Goal: Task Accomplishment & Management: Use online tool/utility

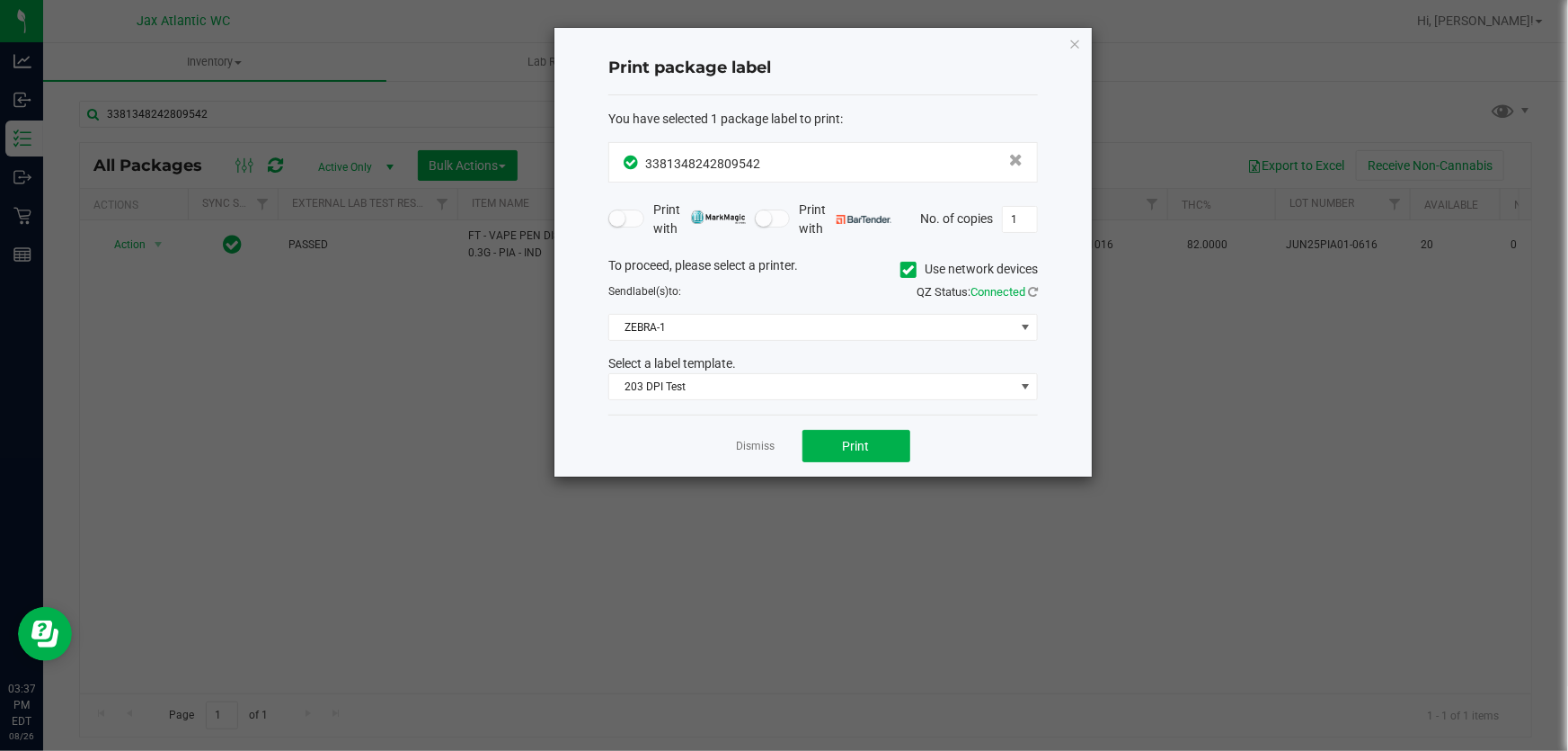
click at [770, 437] on app-cancel-button "Dismiss" at bounding box center [756, 446] width 38 height 19
click at [764, 440] on link "Dismiss" at bounding box center [756, 446] width 38 height 15
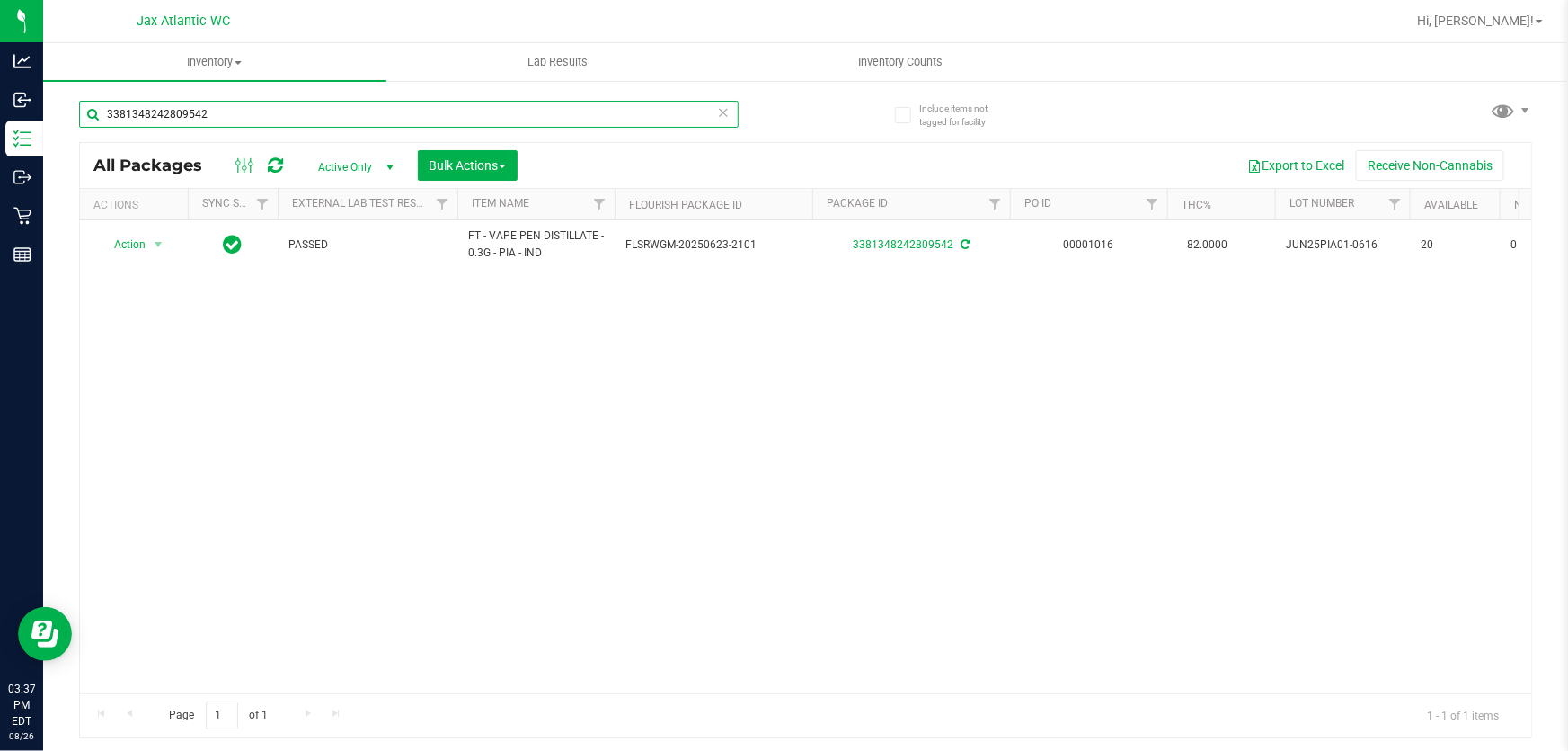
click at [180, 109] on input "3381348242809542" at bounding box center [409, 115] width 660 height 27
type input "3133"
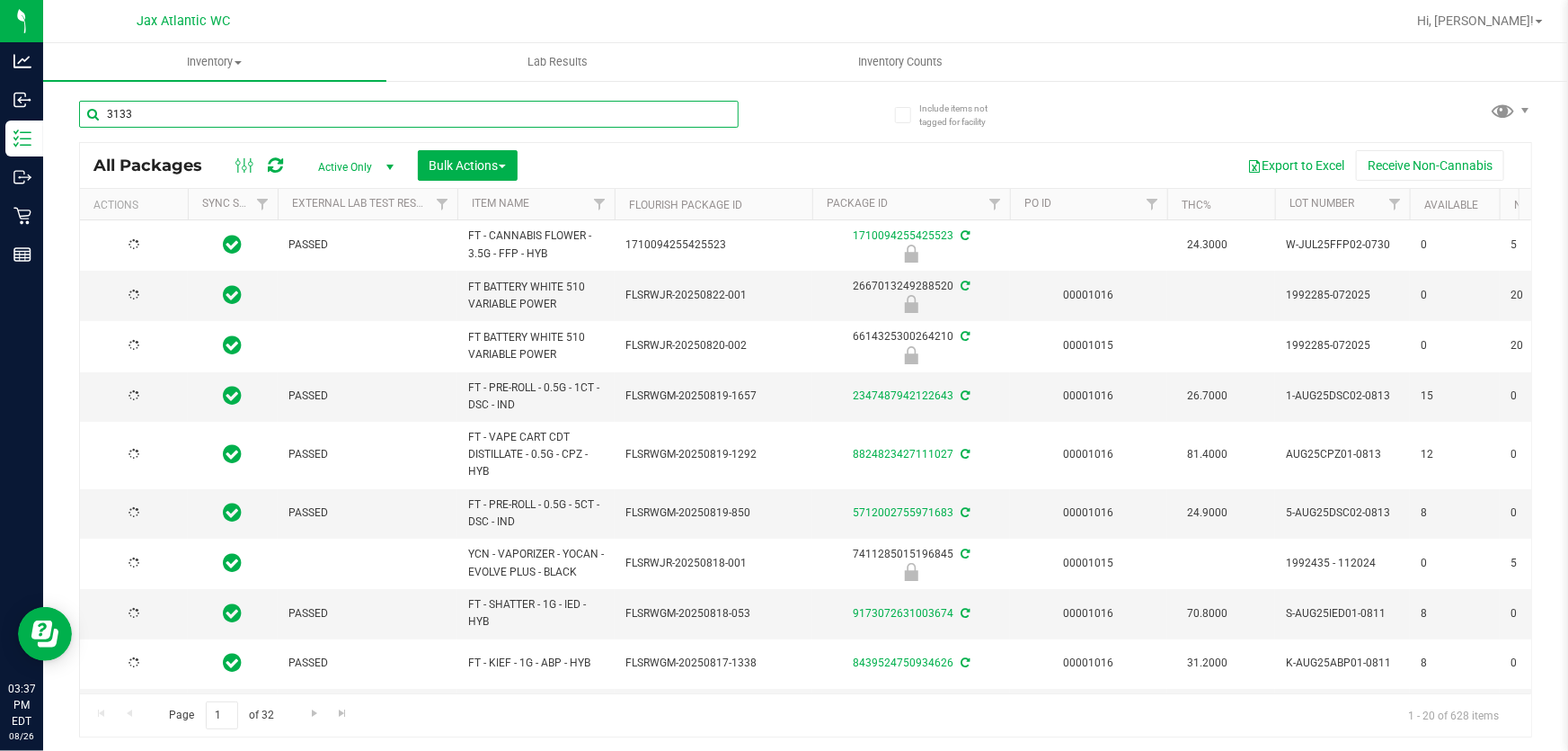
type input "[DATE]"
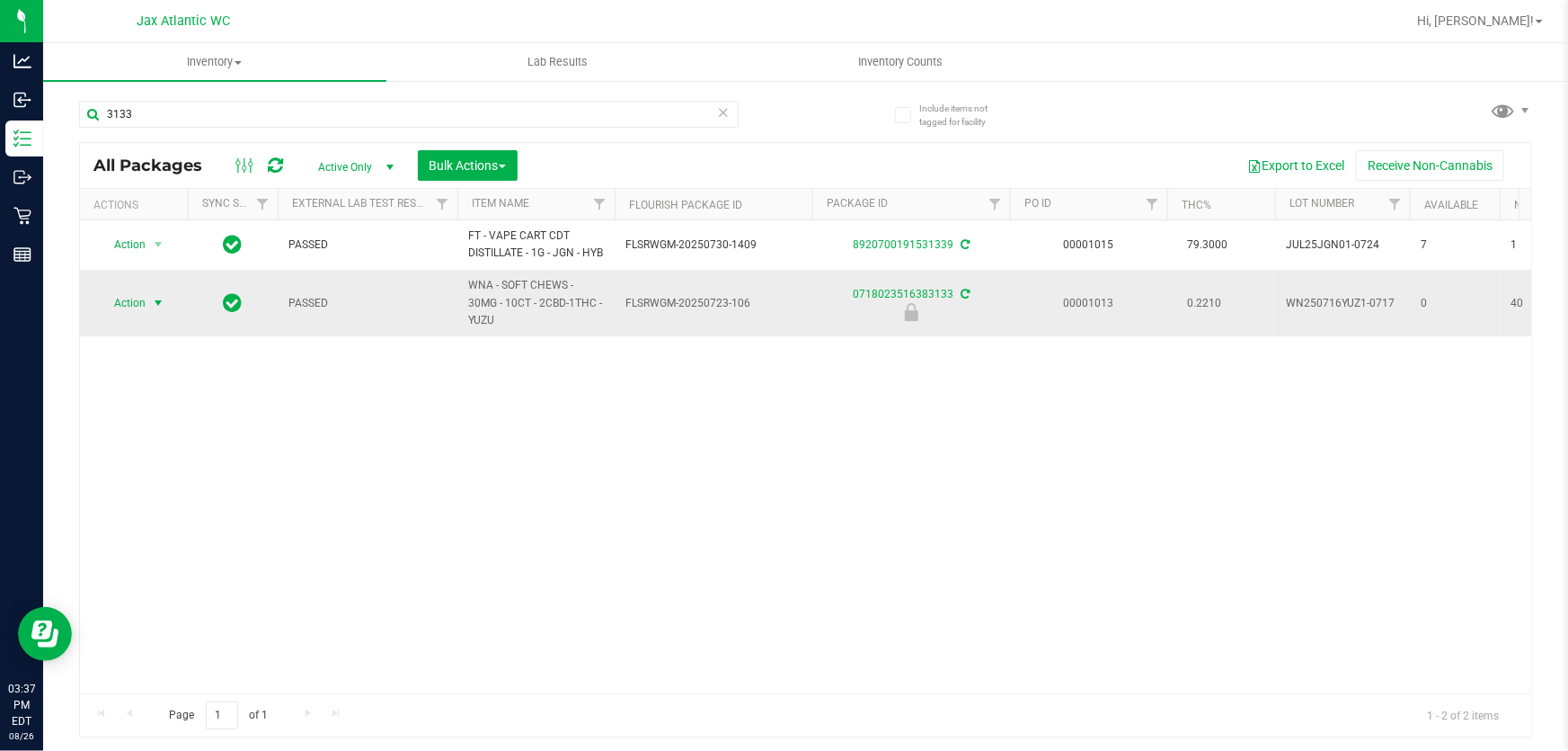
click at [111, 314] on span "Action" at bounding box center [122, 303] width 48 height 25
click at [170, 535] on li "Unlock package" at bounding box center [156, 549] width 114 height 27
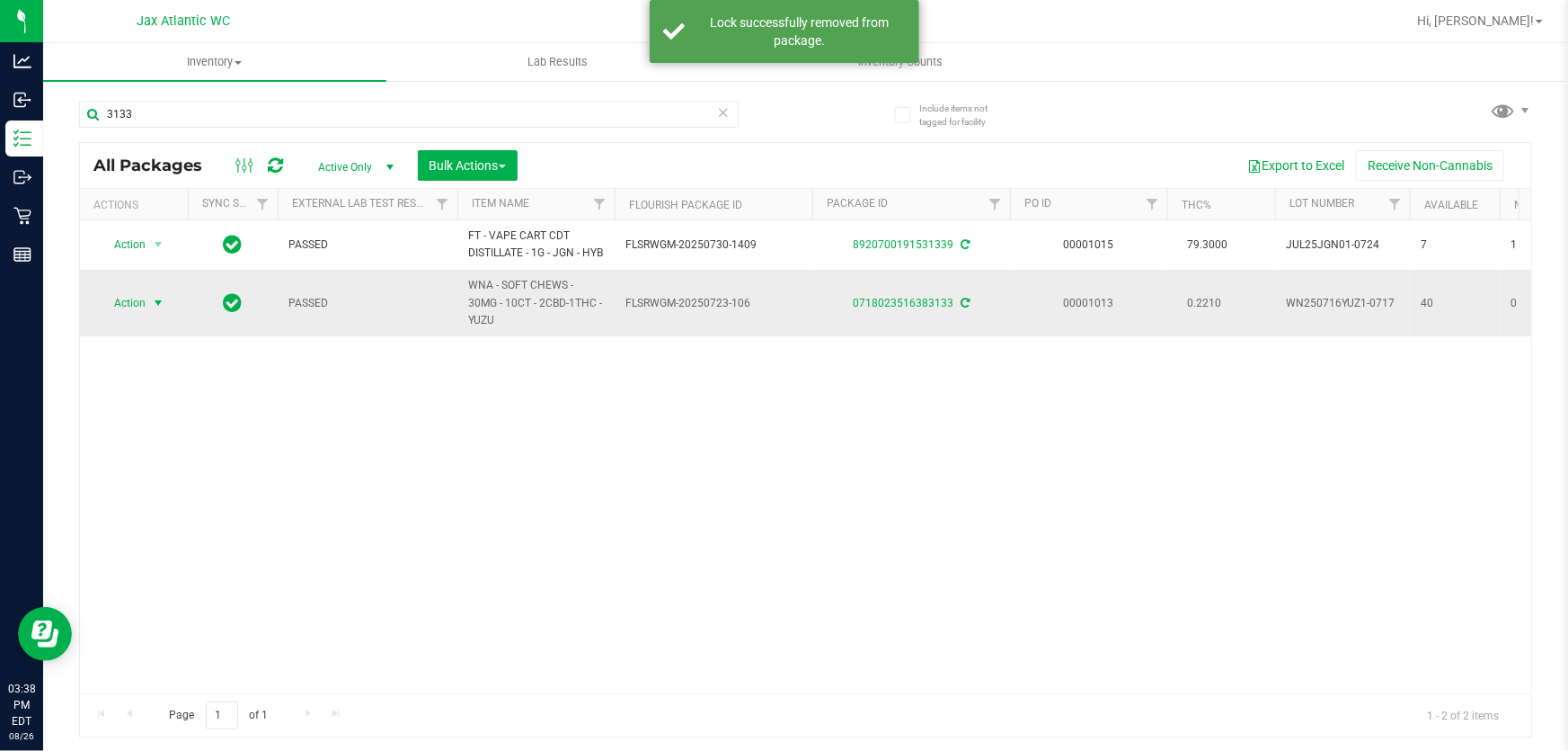
click at [122, 312] on span "Action" at bounding box center [122, 303] width 48 height 25
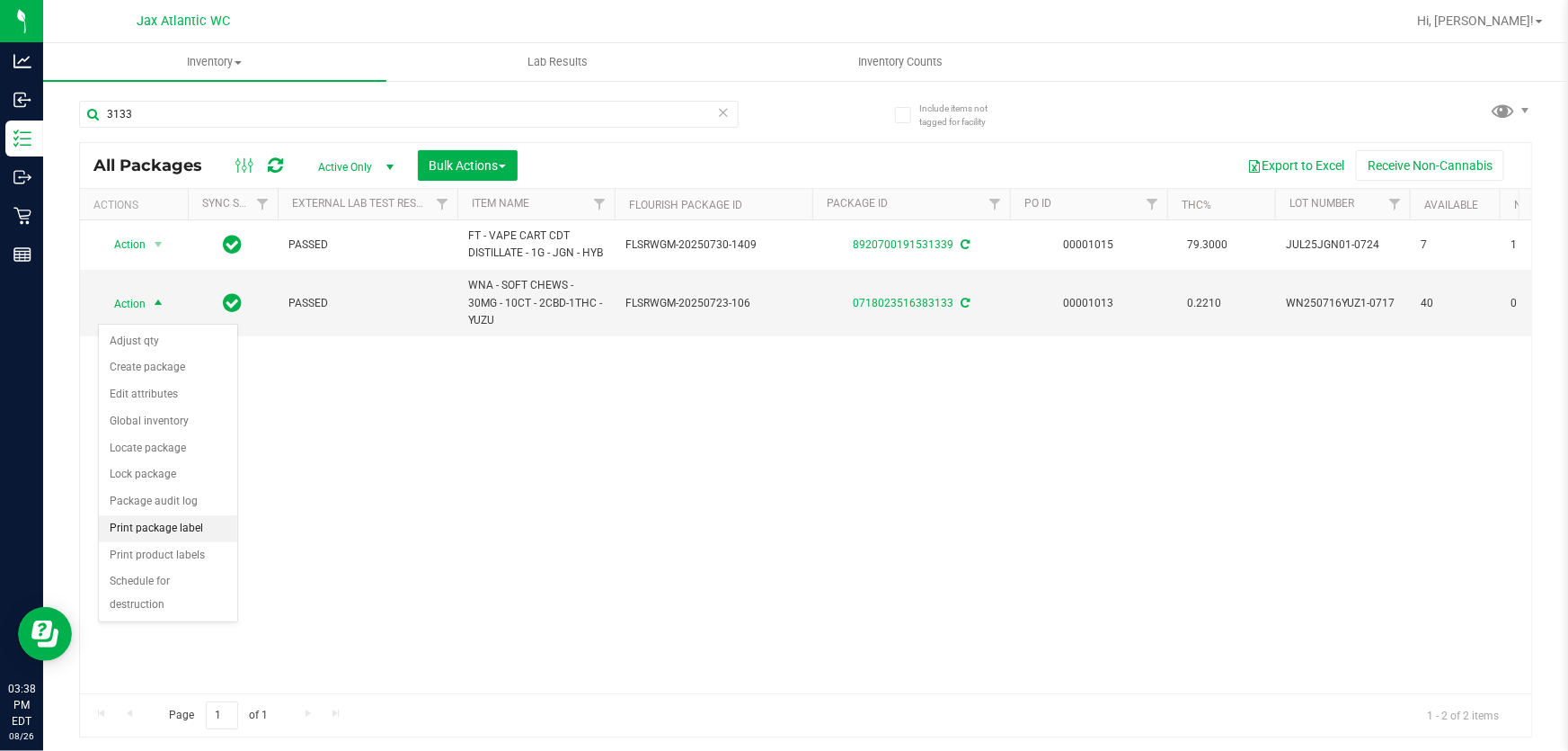
click at [176, 529] on li "Print package label" at bounding box center [168, 529] width 138 height 27
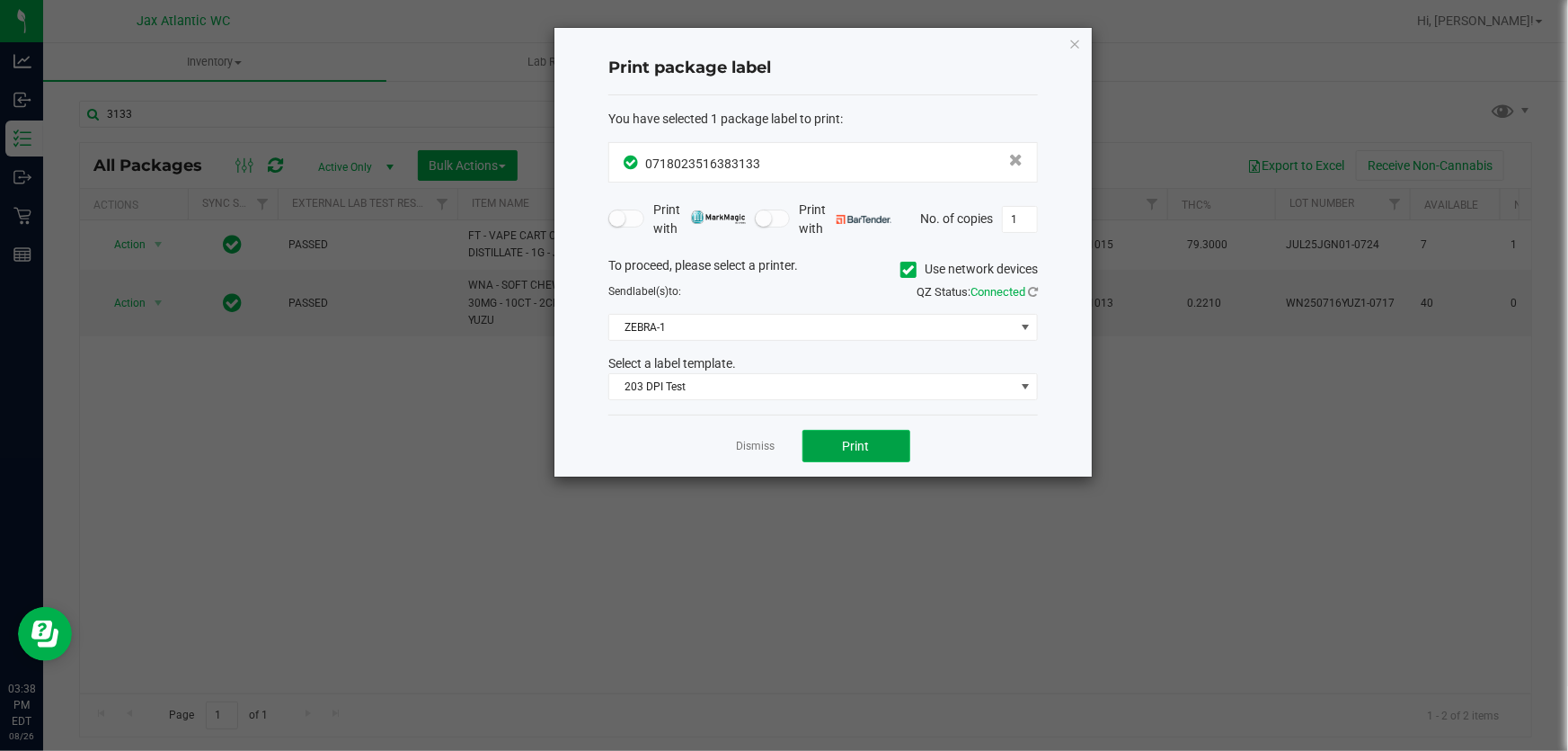
click at [845, 455] on button "Print" at bounding box center [856, 446] width 108 height 33
